Goal: Use online tool/utility: Utilize a website feature to perform a specific function

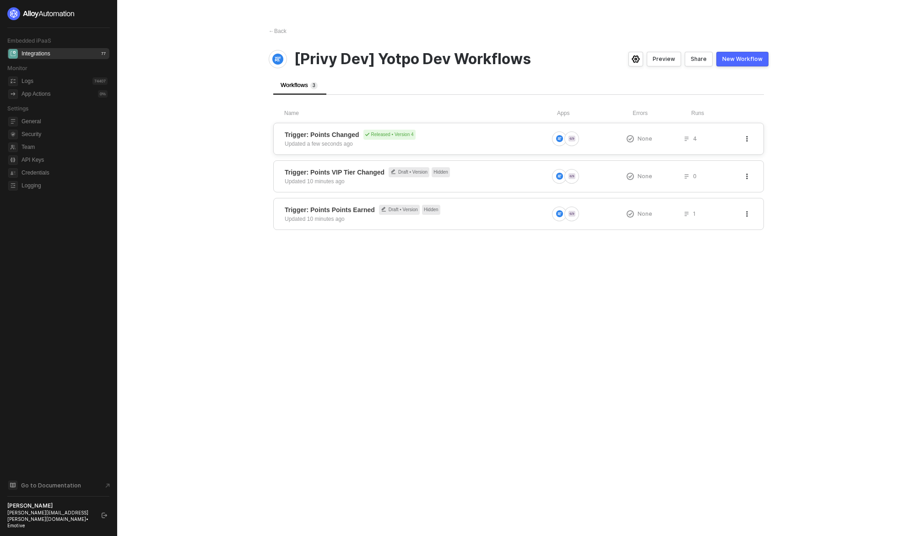
click at [479, 138] on span "Trigger: Points Changed Released • Version 4" at bounding box center [417, 135] width 264 height 10
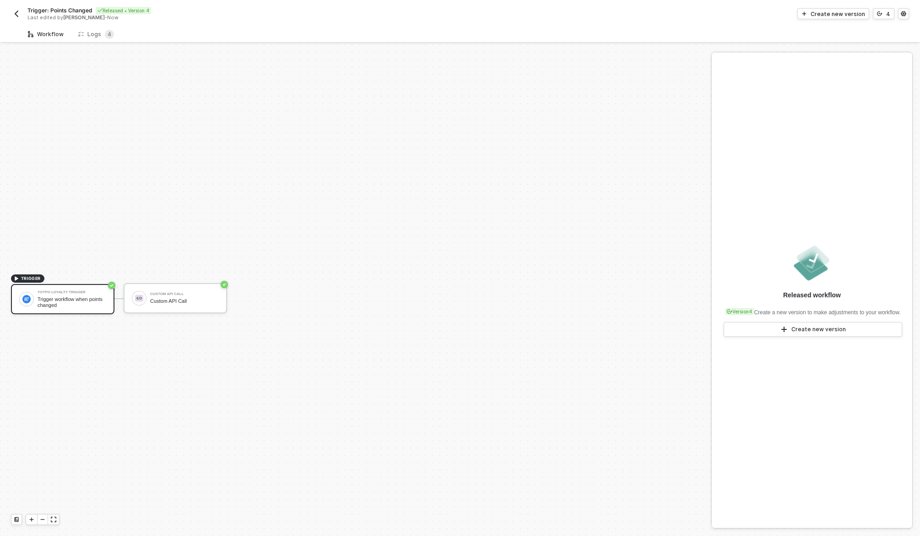
scroll to position [17, 0]
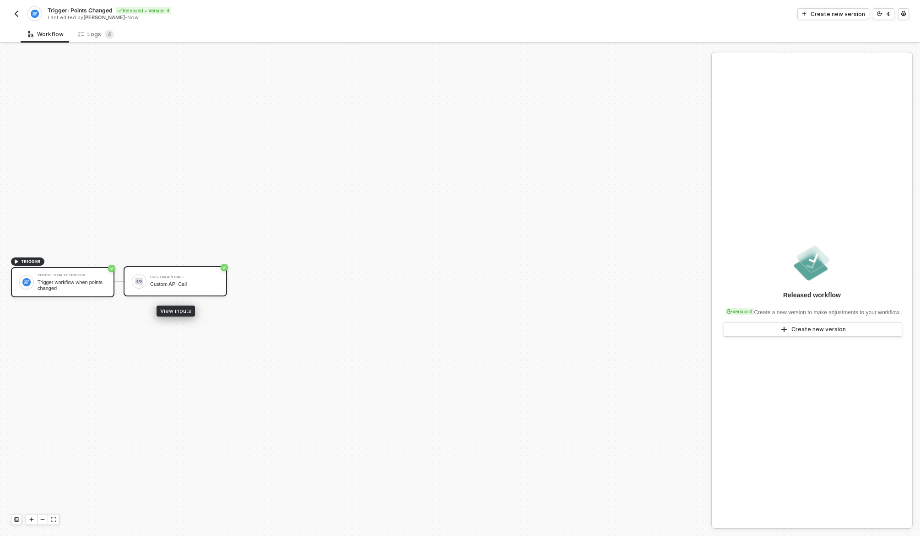
click at [177, 286] on div "Custom API Call" at bounding box center [184, 284] width 69 height 6
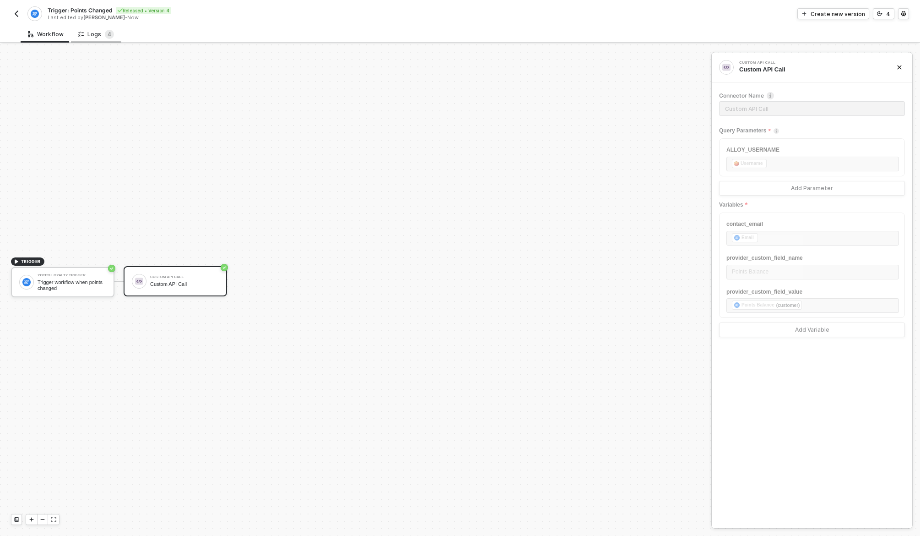
click at [91, 36] on div "Logs 4" at bounding box center [96, 34] width 36 height 9
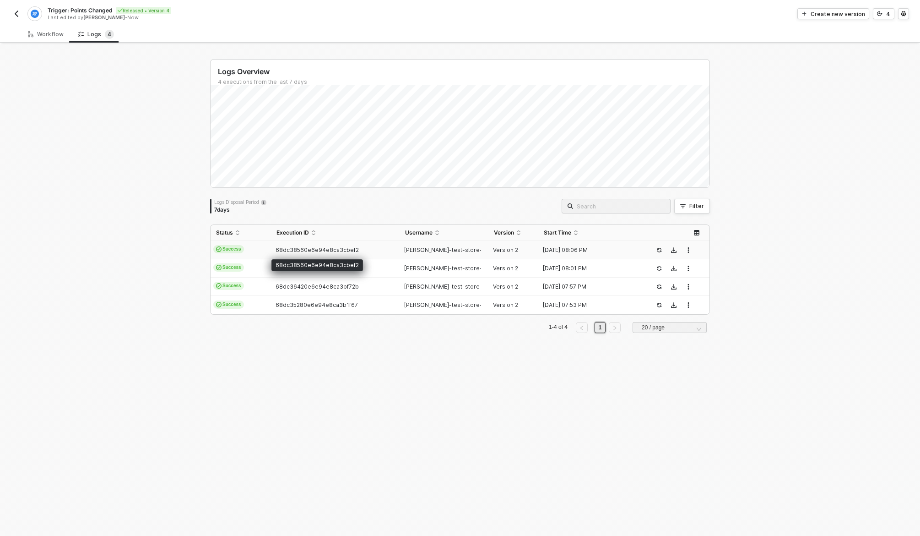
click at [346, 253] on td "68dc38560e6e94e8ca3cbef2" at bounding box center [335, 250] width 128 height 18
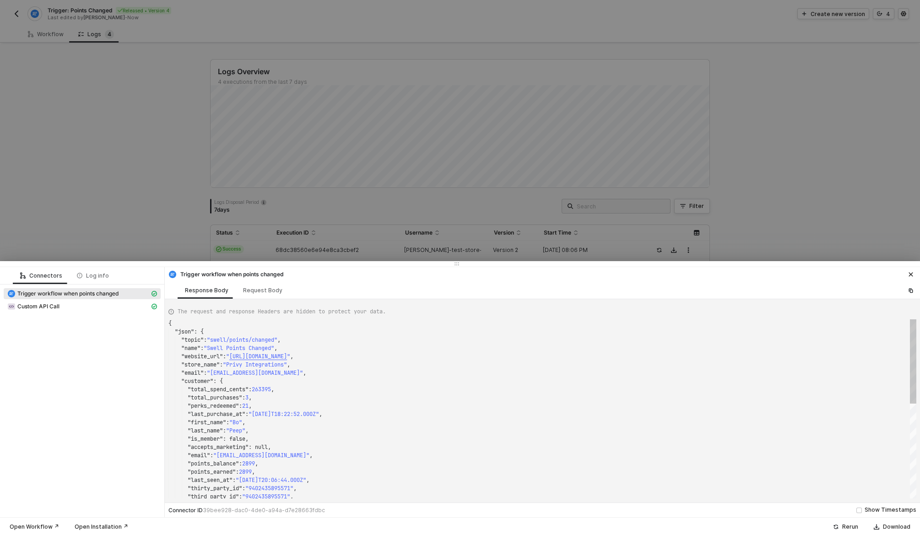
scroll to position [82, 0]
click at [259, 292] on div "Request Body" at bounding box center [262, 290] width 39 height 7
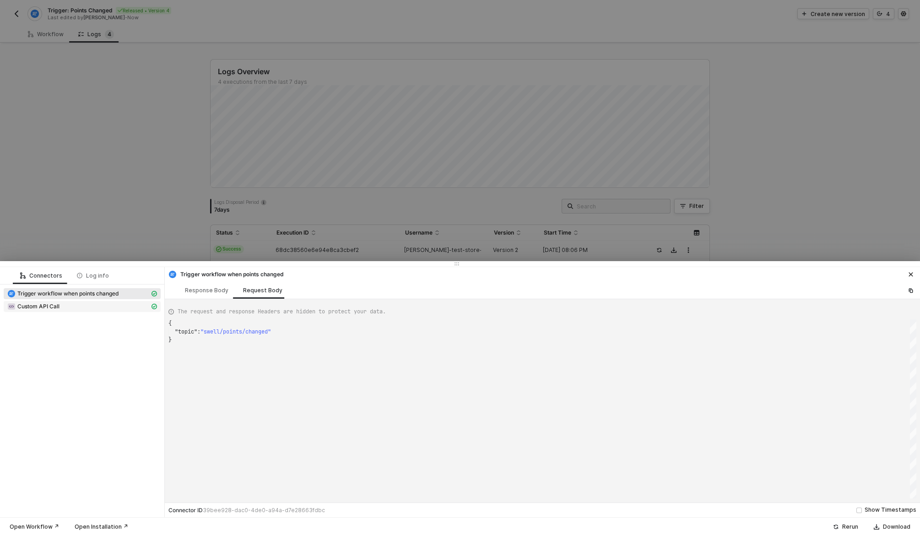
click at [102, 308] on div "Custom API Call" at bounding box center [78, 306] width 142 height 8
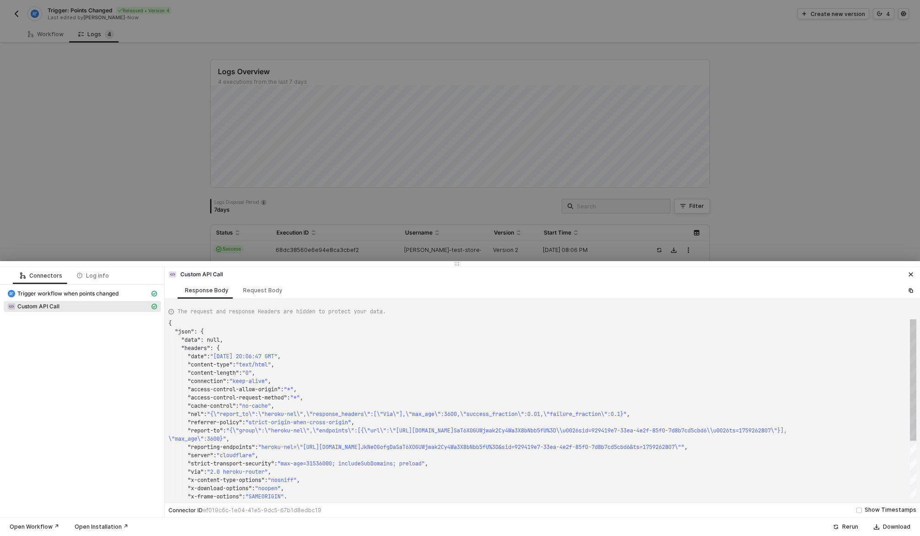
scroll to position [82, 0]
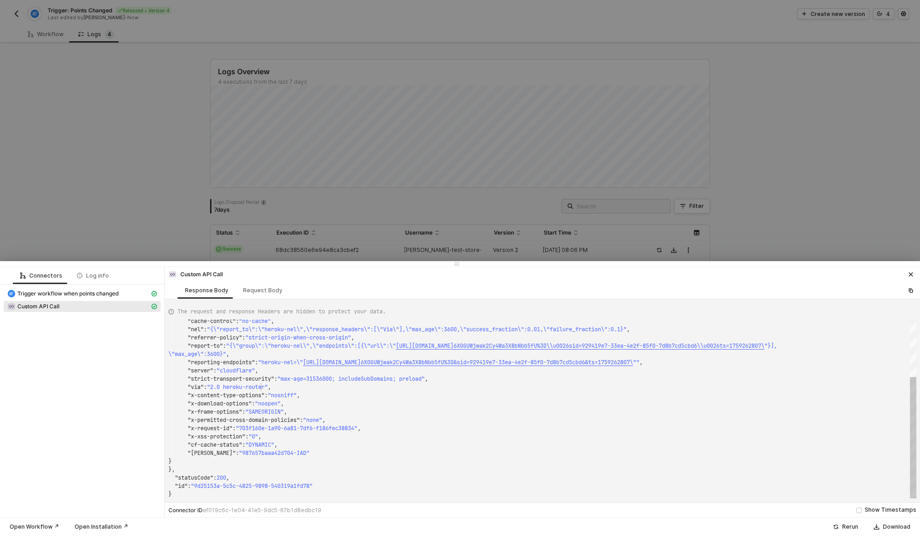
click at [261, 387] on div ""cache-control" : "no-cache" , "nel" : "{\"report_to\":\"heroku-nel\",\"respons…" at bounding box center [543, 408] width 748 height 179
click at [255, 292] on div "Request Body" at bounding box center [262, 290] width 39 height 7
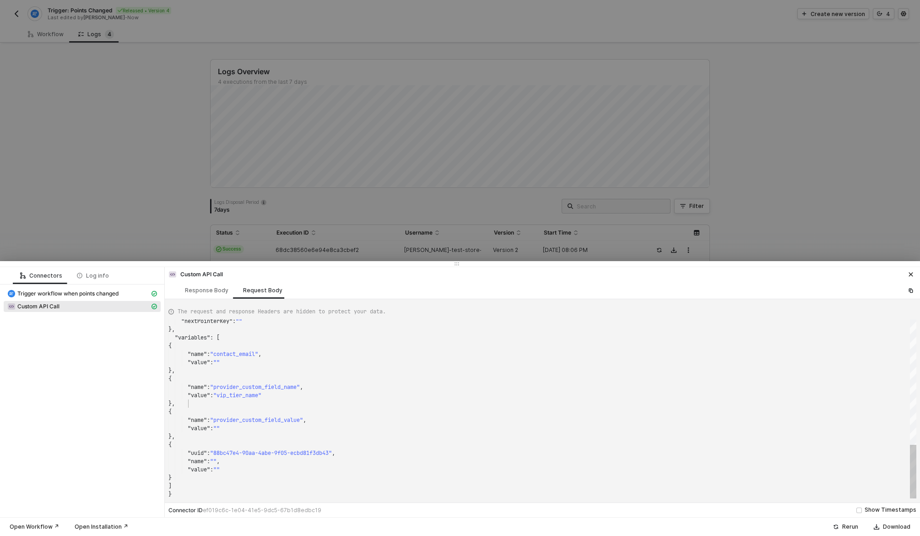
scroll to position [0, 19]
click at [267, 400] on div "}," at bounding box center [543, 403] width 748 height 8
click at [268, 422] on span ""provider_custom_field_value"" at bounding box center [256, 419] width 93 height 7
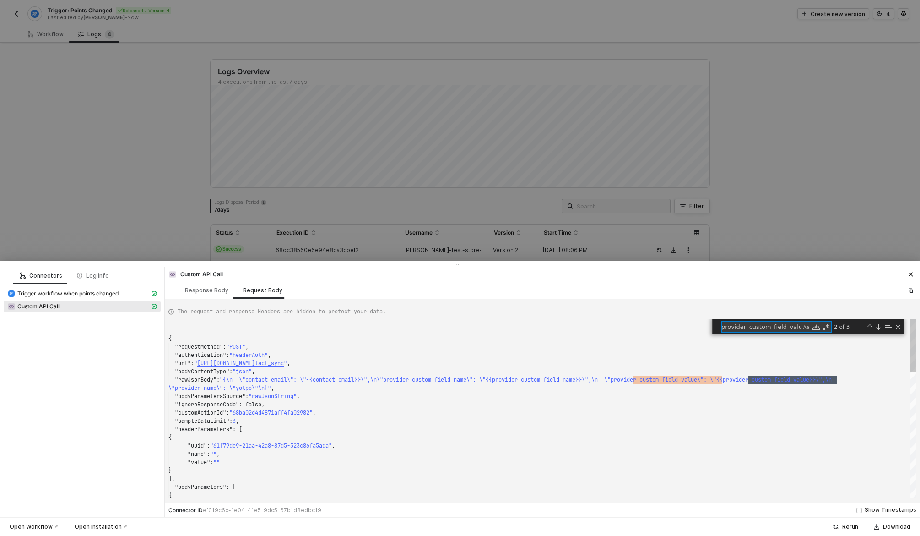
scroll to position [74, 669]
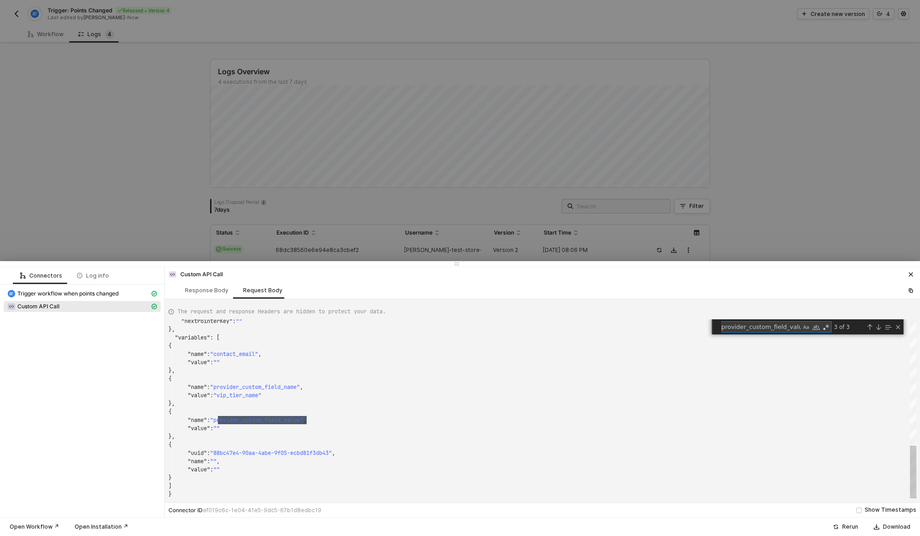
type textarea "{ "requestMethod": "POST", "authentication": "headerAuth", "url": "[URL][DOMAIN…"
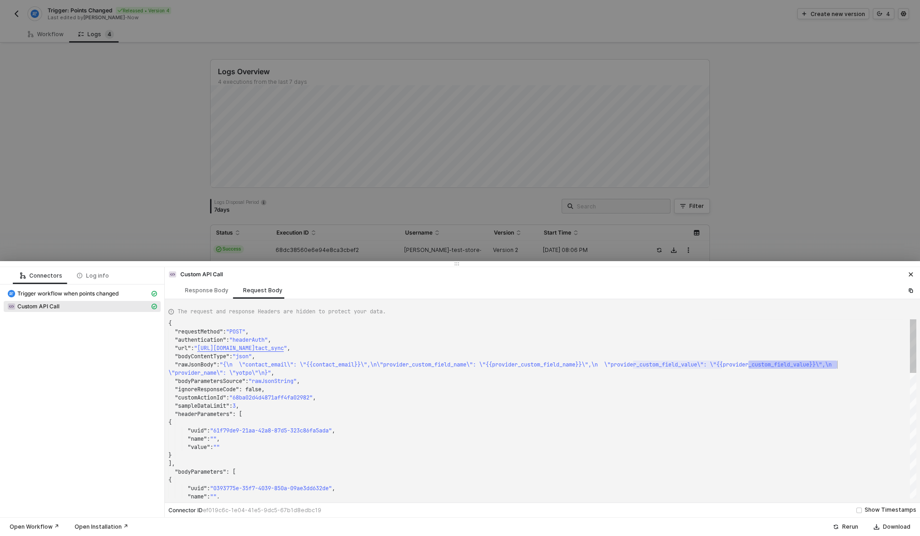
scroll to position [41, 669]
click at [759, 147] on div at bounding box center [460, 268] width 920 height 536
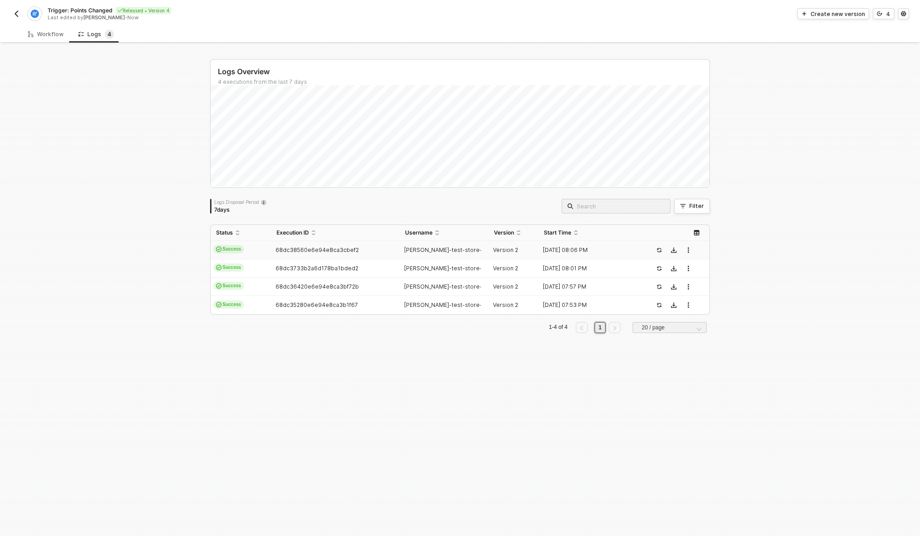
click at [793, 195] on div "Logs Overview 4 executions from the last 7 days Logs Disposal Period 7 days Fil…" at bounding box center [460, 289] width 920 height 491
click at [85, 196] on div "Logs Overview 4 executions from the last 7 days Mon 29 Success 0 Failure 0 Logs…" at bounding box center [460, 289] width 920 height 491
click at [16, 15] on img "button" at bounding box center [16, 13] width 7 height 7
